Goal: Task Accomplishment & Management: Manage account settings

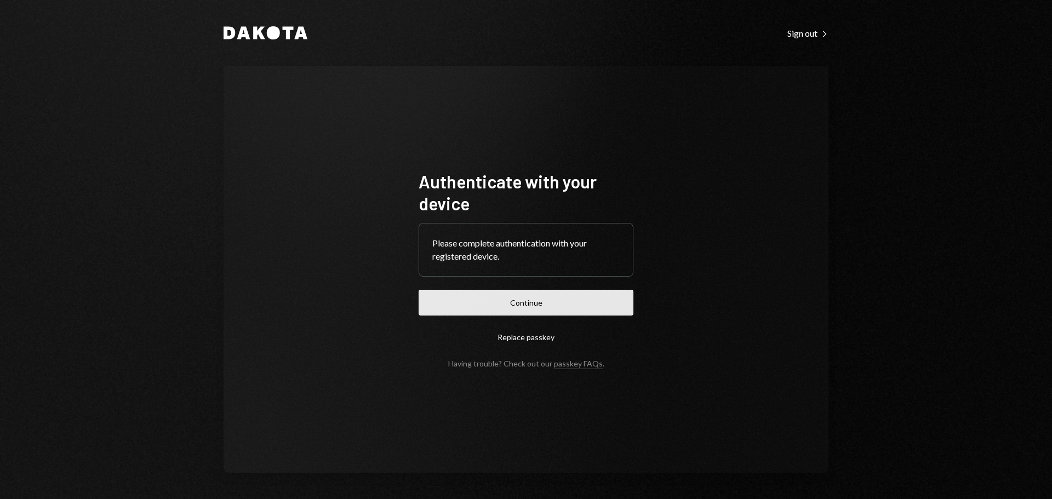
click at [555, 309] on button "Continue" at bounding box center [525, 303] width 215 height 26
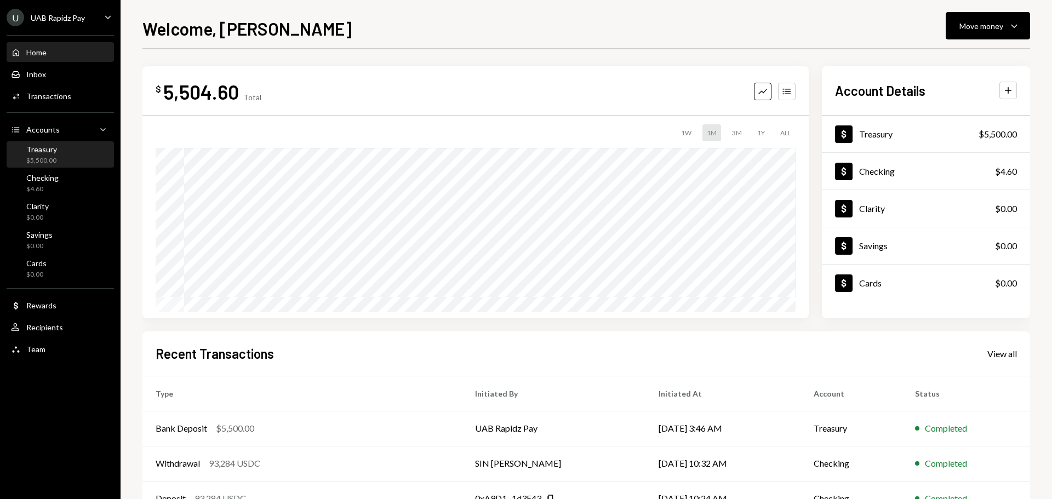
click at [83, 161] on div "Treasury $5,500.00" at bounding box center [60, 155] width 99 height 21
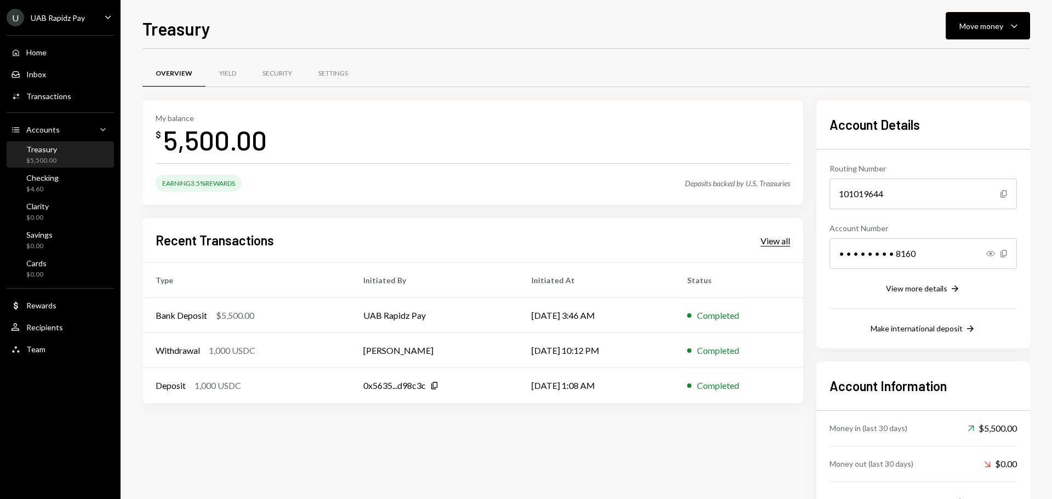
click at [766, 237] on div "View all" at bounding box center [775, 240] width 30 height 11
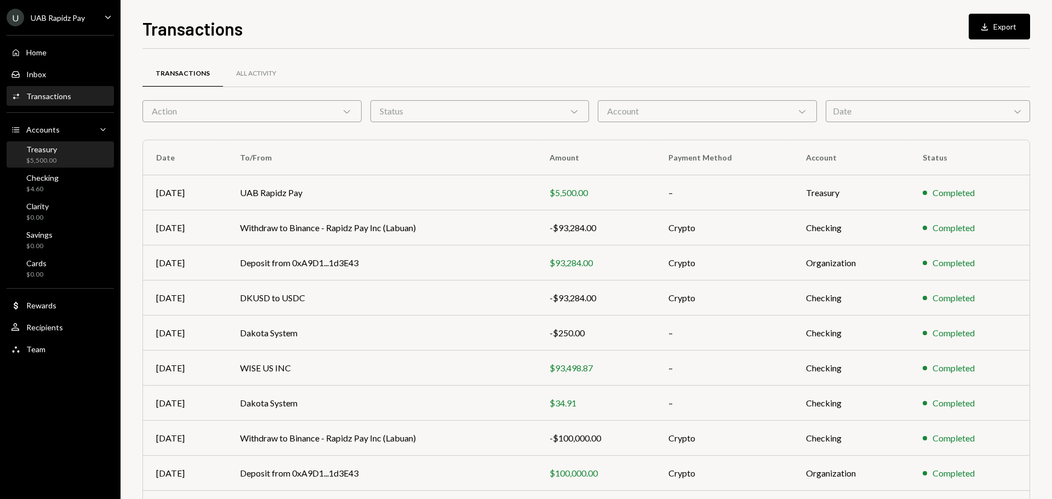
click at [59, 156] on div "Treasury $5,500.00" at bounding box center [60, 155] width 99 height 21
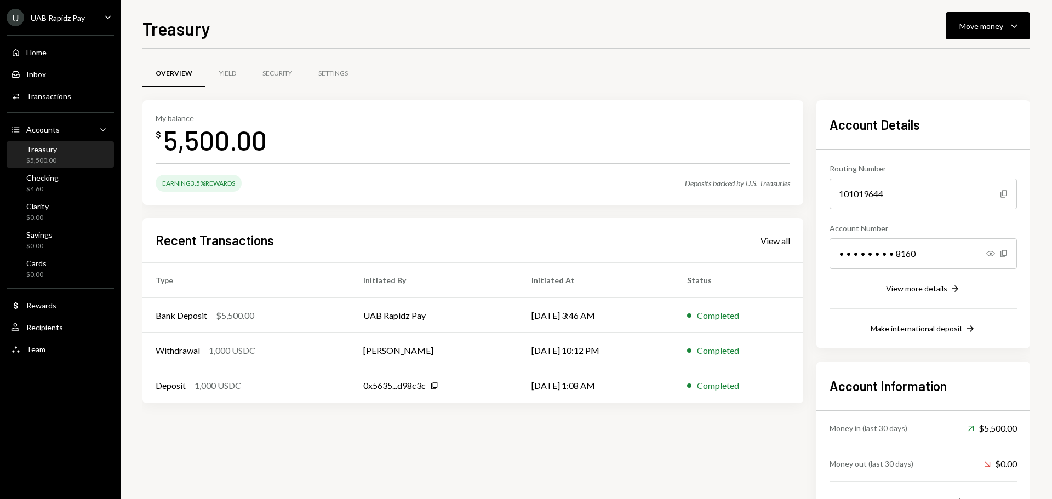
click at [101, 14] on div "U UAB Rapidz Pay Caret Down" at bounding box center [60, 18] width 120 height 18
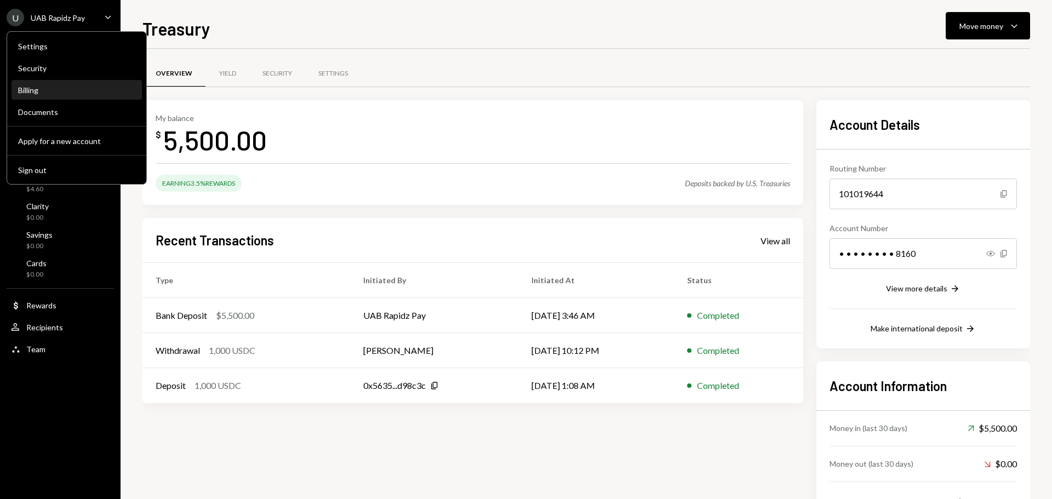
click at [44, 93] on div "Billing" at bounding box center [76, 89] width 117 height 9
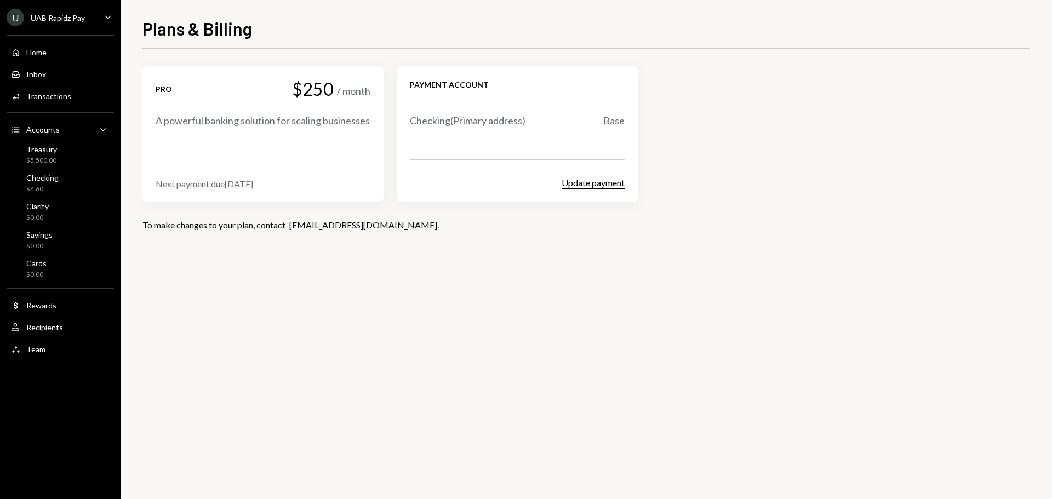
click at [599, 186] on button "Update payment" at bounding box center [592, 183] width 63 height 12
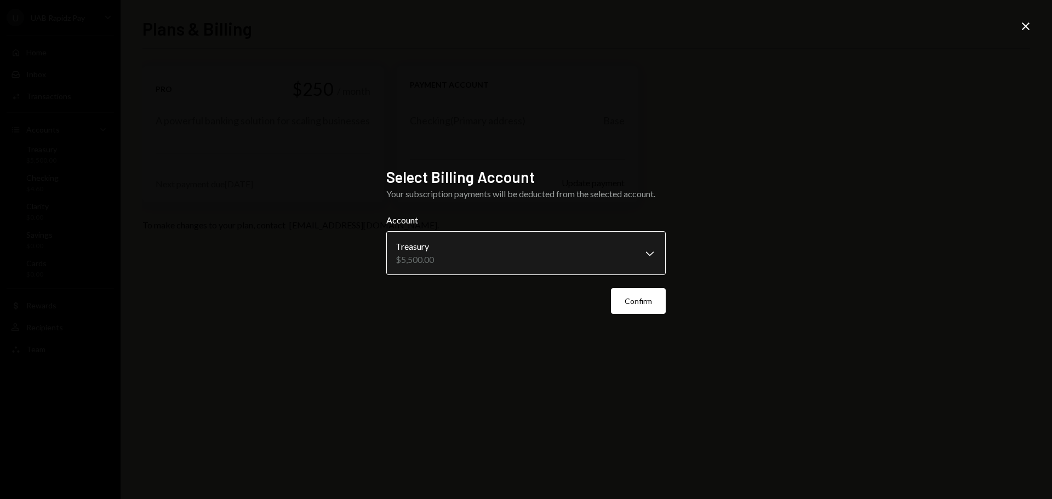
click at [609, 250] on body "**********" at bounding box center [526, 249] width 1052 height 499
click at [648, 303] on button "Confirm" at bounding box center [638, 301] width 55 height 26
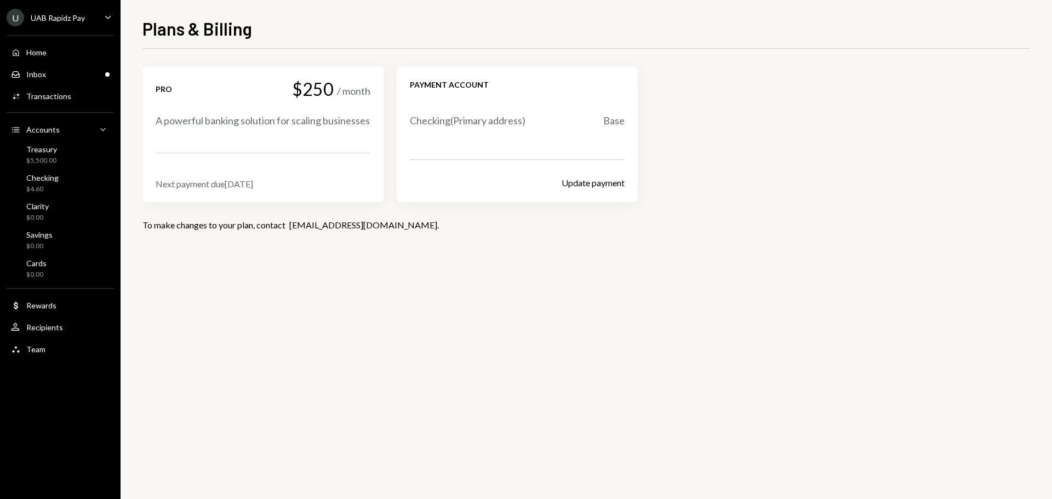
click at [88, 8] on ul "U UAB Rapidz Pay Caret Down Home Home Inbox Inbox Activities Transactions Accou…" at bounding box center [60, 180] width 120 height 361
click at [78, 17] on div "UAB Rapidz Pay" at bounding box center [58, 17] width 54 height 9
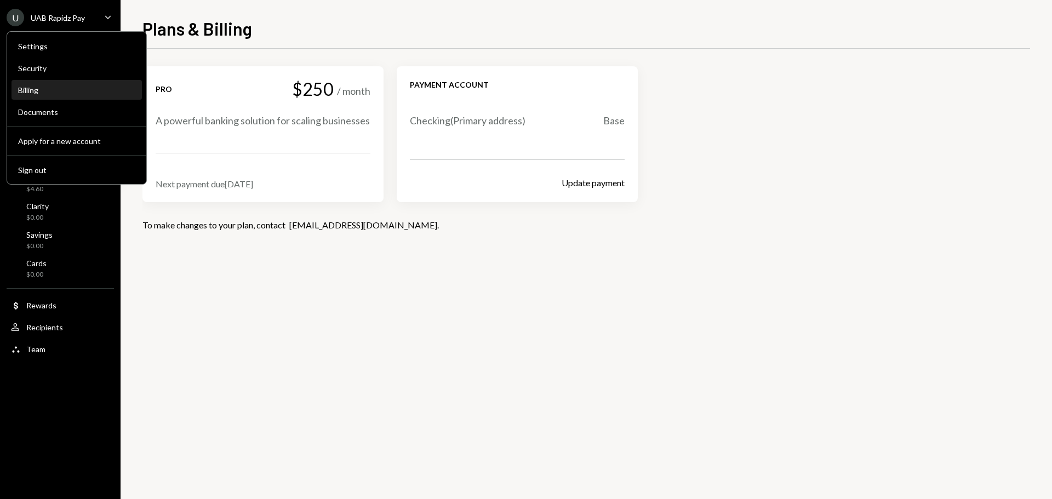
click at [41, 91] on div "Billing" at bounding box center [76, 89] width 117 height 9
click at [60, 41] on div "Settings" at bounding box center [76, 46] width 117 height 19
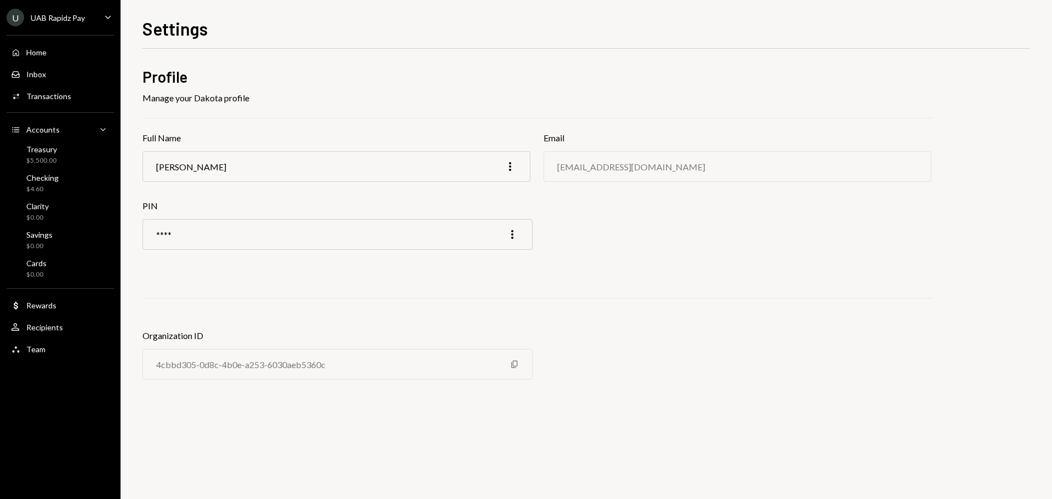
click at [59, 19] on div "UAB Rapidz Pay" at bounding box center [58, 17] width 54 height 9
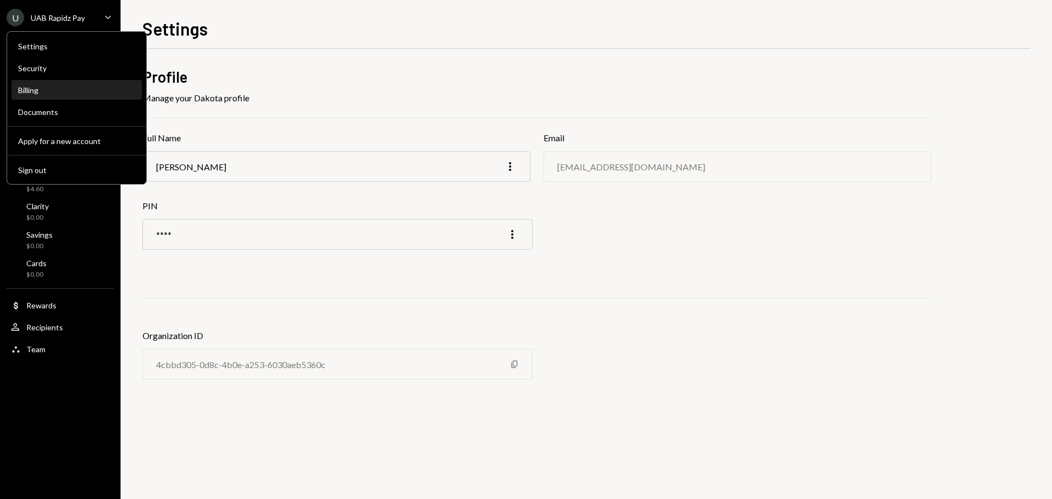
click at [38, 93] on div "Billing" at bounding box center [76, 89] width 117 height 9
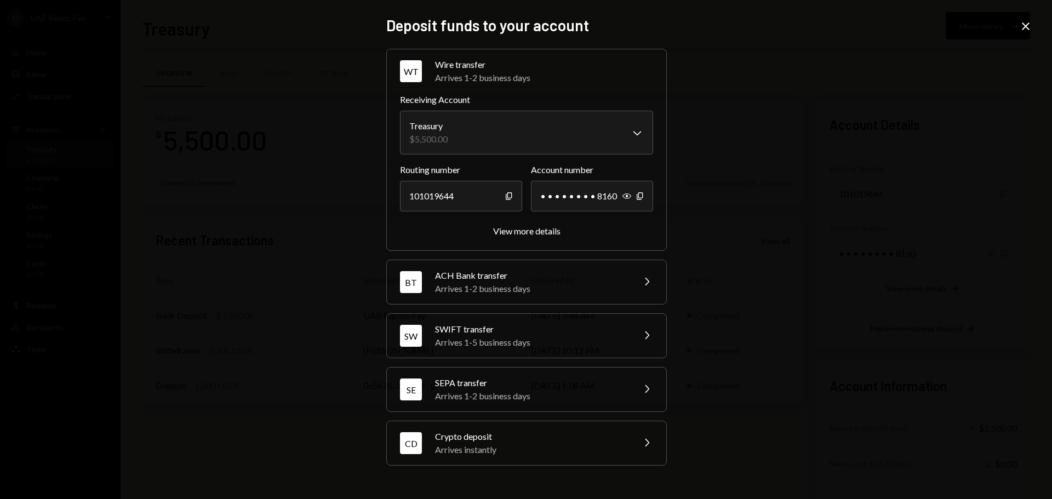
scroll to position [44, 0]
click at [1030, 14] on div "**********" at bounding box center [526, 249] width 1052 height 499
click at [1030, 25] on icon "Close" at bounding box center [1025, 26] width 13 height 13
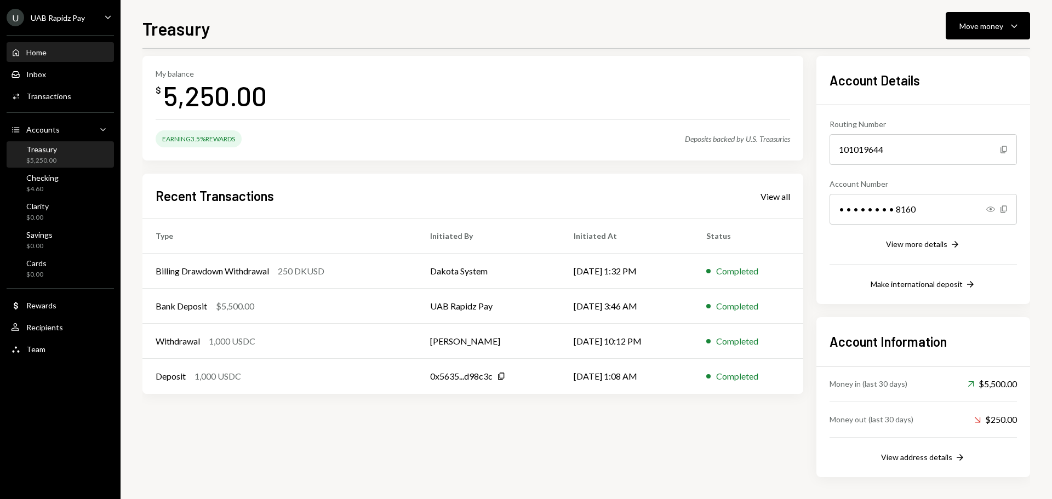
click at [34, 54] on div "Home" at bounding box center [36, 52] width 20 height 9
